Goal: Information Seeking & Learning: Check status

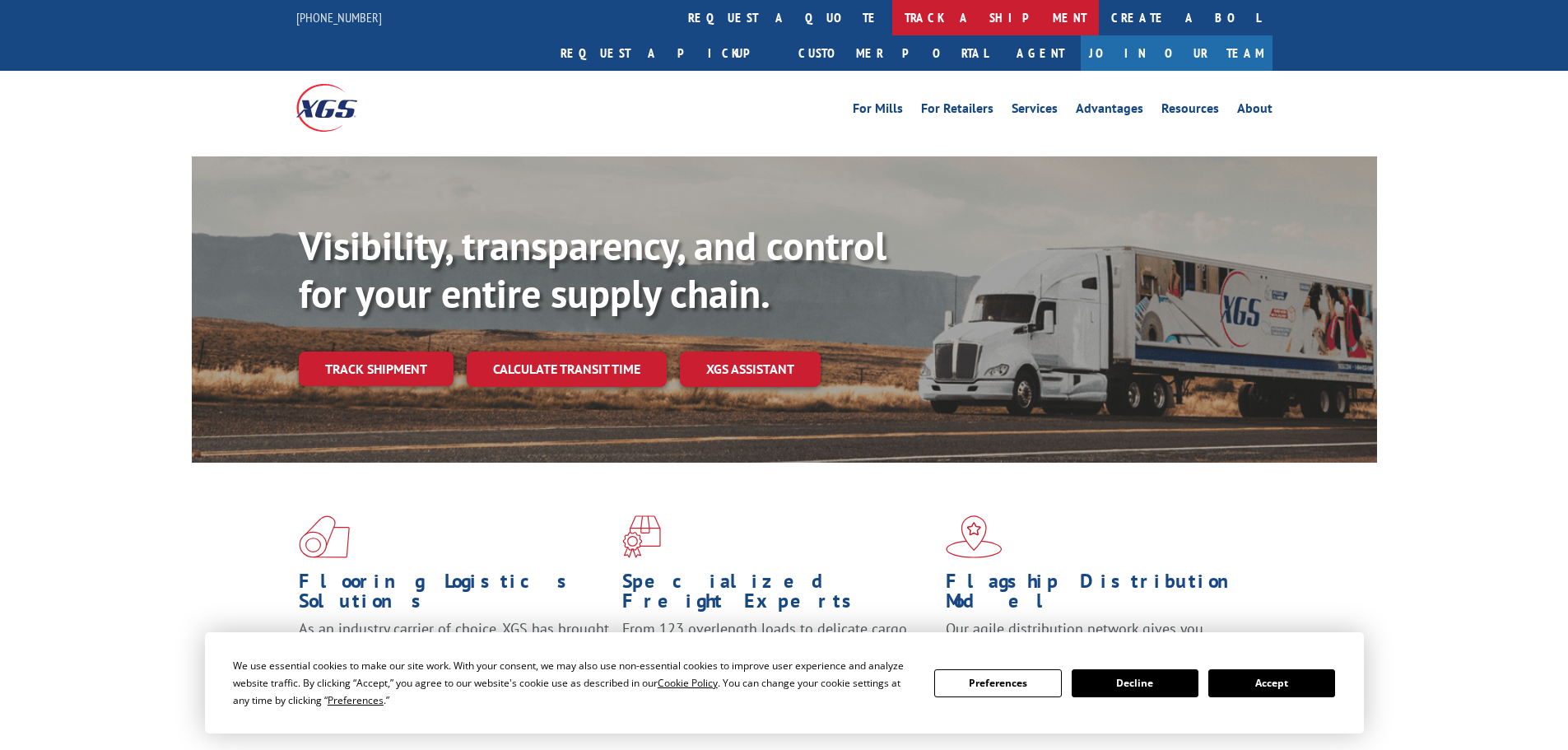
click at [892, 18] on link "track a shipment" at bounding box center [995, 18] width 207 height 35
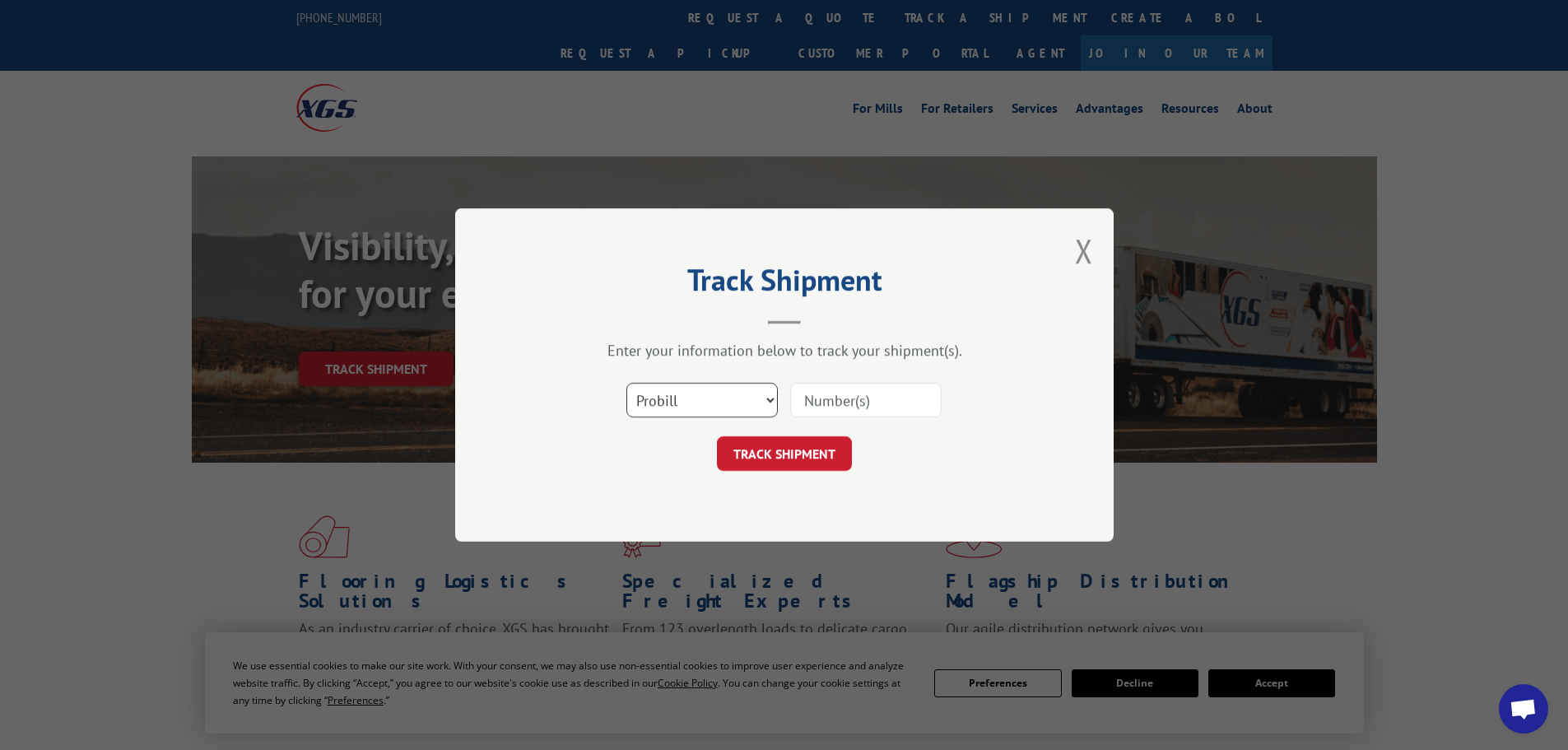
click at [729, 398] on select "Select category... Probill BOL PO" at bounding box center [703, 399] width 152 height 34
click at [865, 403] on input at bounding box center [866, 399] width 152 height 34
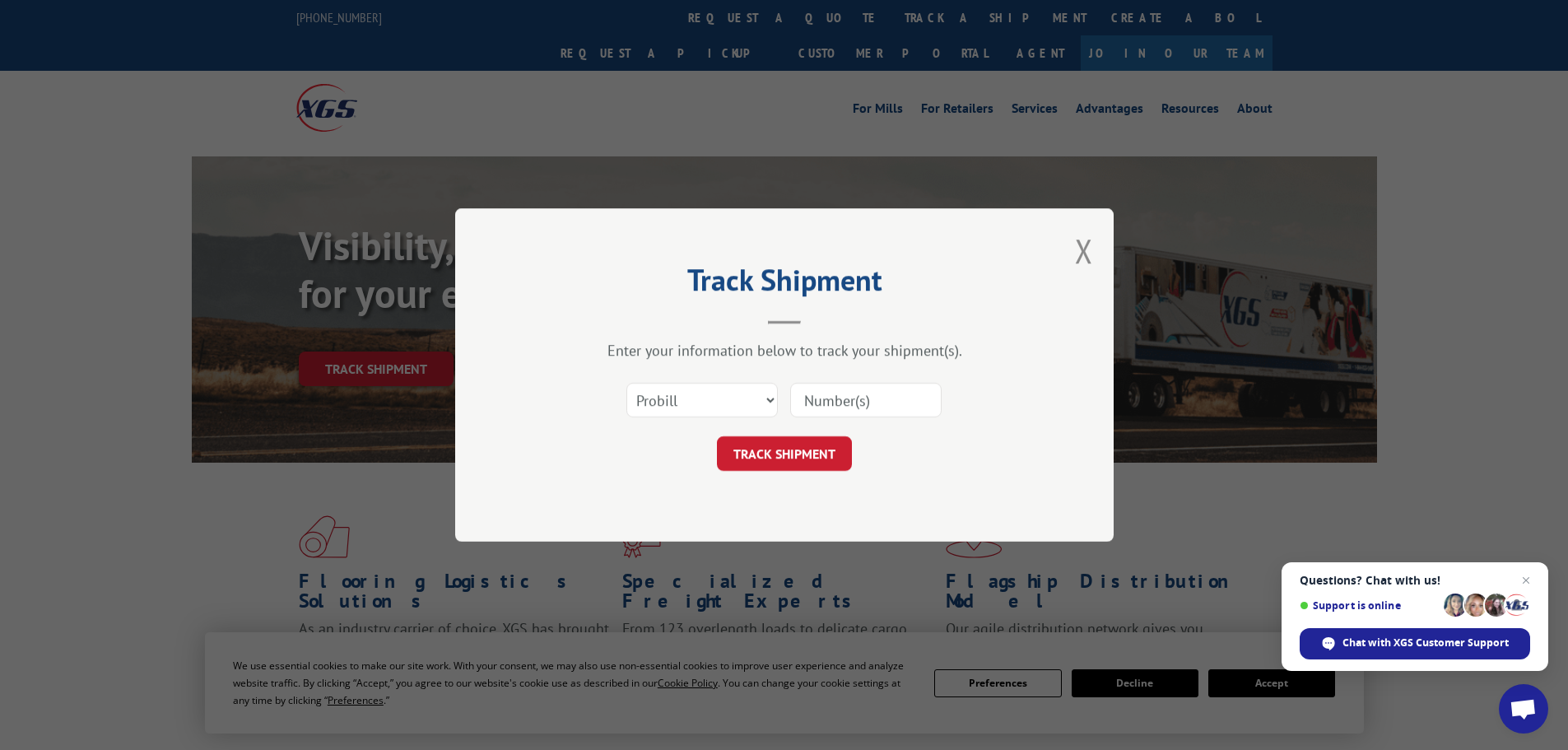
paste input "17520874"
type input "17520874"
click at [754, 464] on button "TRACK SHIPMENT" at bounding box center [784, 452] width 135 height 34
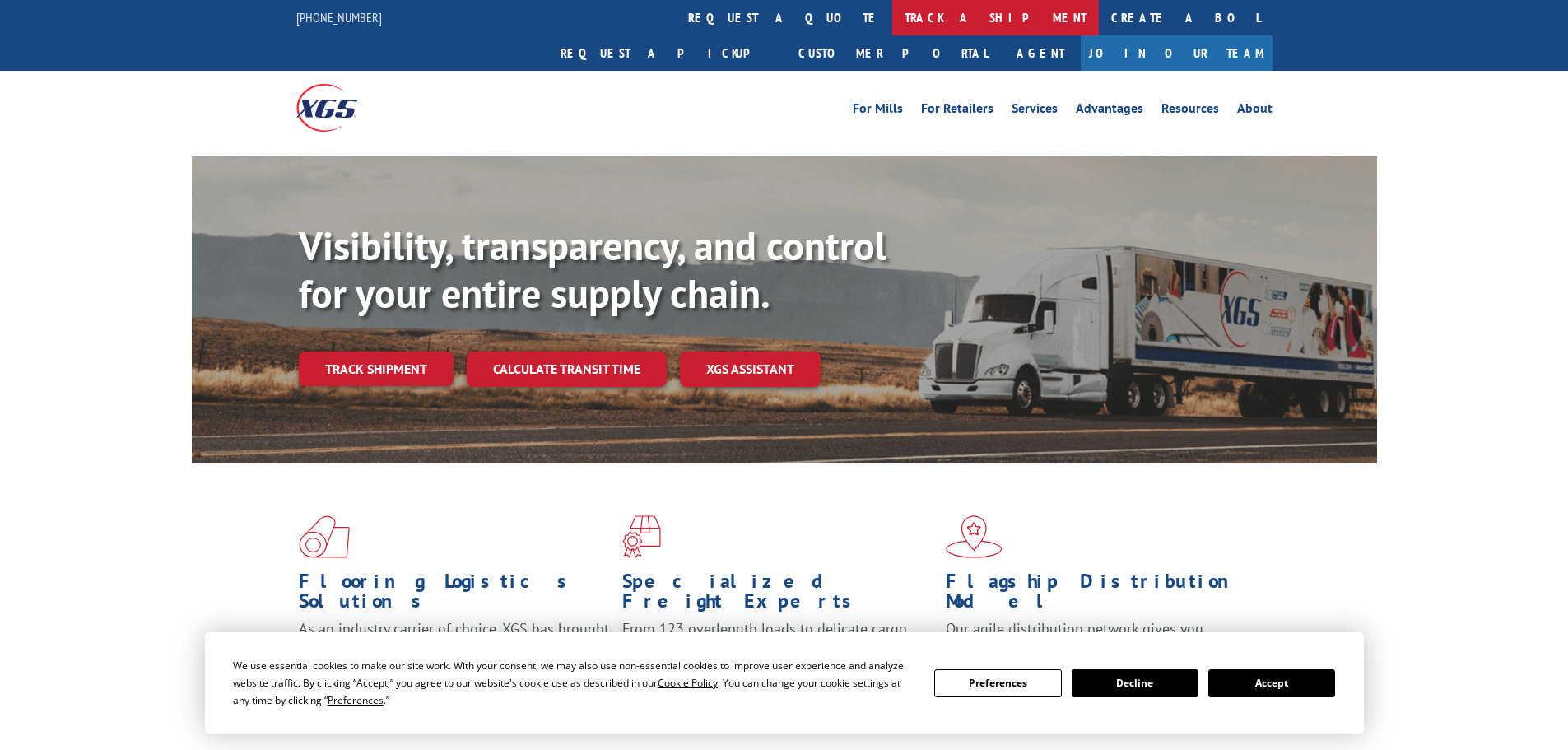
click at [892, 9] on link "track a shipment" at bounding box center [995, 18] width 207 height 35
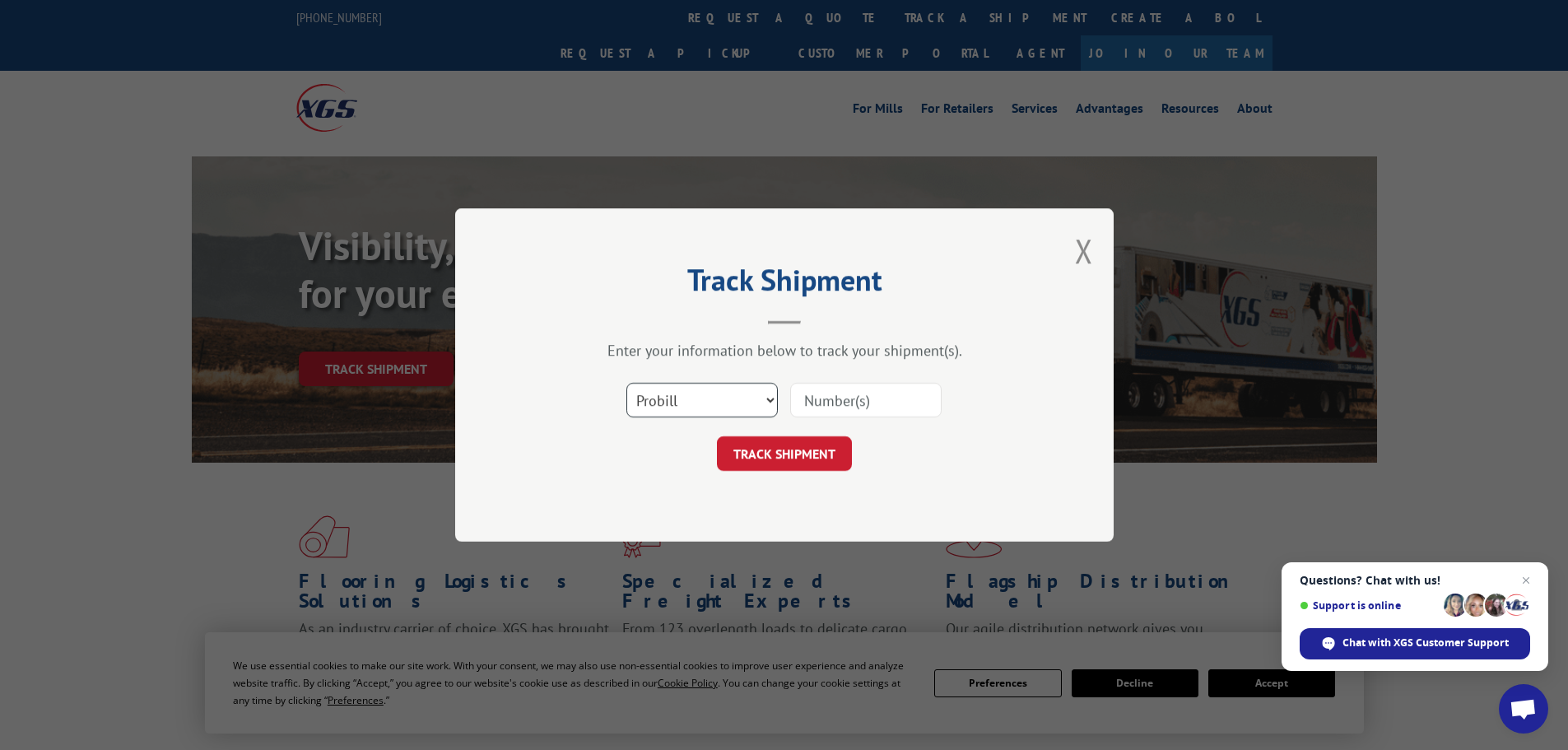
click at [704, 406] on select "Select category... Probill BOL PO" at bounding box center [703, 399] width 152 height 34
click at [858, 383] on input at bounding box center [866, 399] width 152 height 34
paste input "17228540"
type input "17228540"
click at [794, 458] on button "TRACK SHIPMENT" at bounding box center [784, 452] width 135 height 34
